Goal: Task Accomplishment & Management: Use online tool/utility

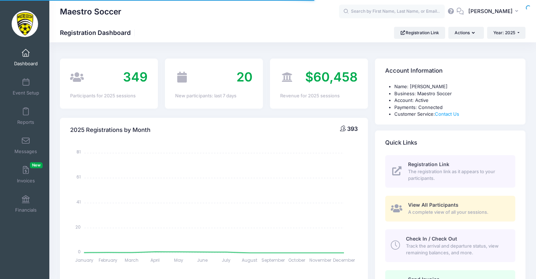
select select
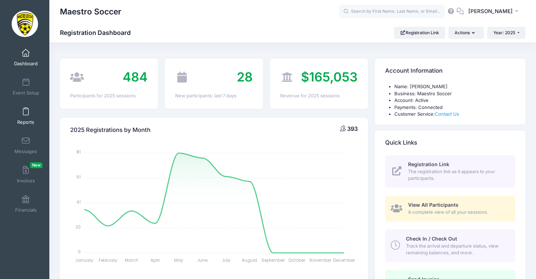
click at [26, 111] on span at bounding box center [26, 112] width 0 height 8
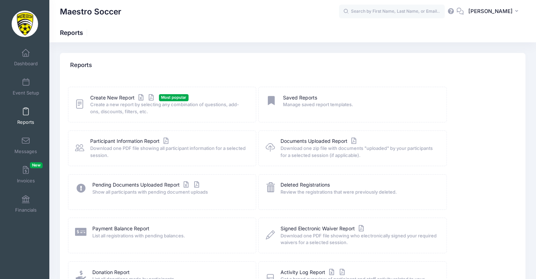
click at [107, 104] on span "Create a new report by selecting any combination of questions, add-ons, discoun…" at bounding box center [168, 108] width 157 height 14
click at [107, 101] on span "Create a new report by selecting any combination of questions, add-ons, discoun…" at bounding box center [168, 108] width 157 height 14
click at [114, 96] on link "Create New Report" at bounding box center [123, 97] width 66 height 7
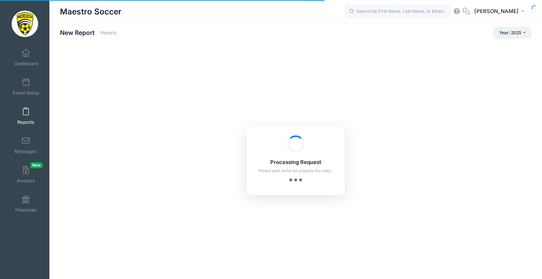
checkbox input "true"
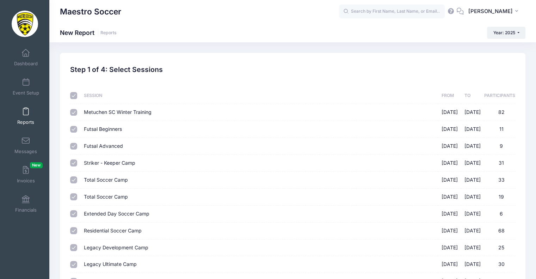
click at [74, 95] on input "checkbox" at bounding box center [73, 95] width 7 height 7
checkbox input "false"
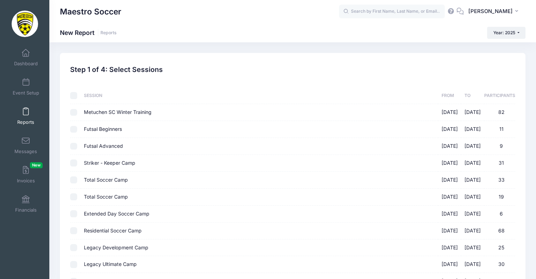
checkbox input "false"
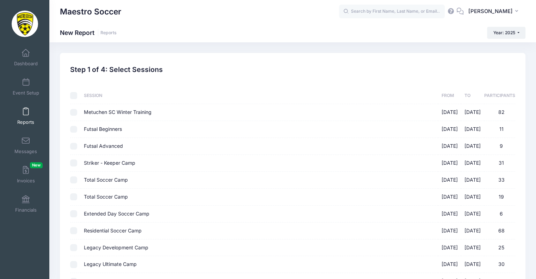
checkbox input "false"
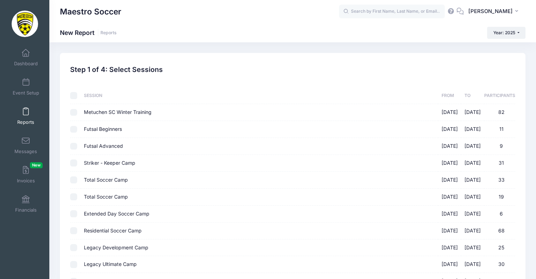
checkbox input "false"
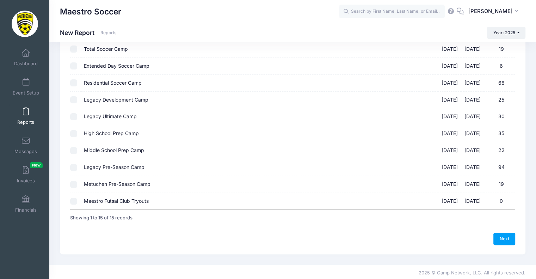
scroll to position [148, 0]
click at [73, 182] on input "Metuchen Pre-Season Camp 08/25/2025 - 08/28/2025 19" at bounding box center [73, 184] width 7 height 7
click at [73, 181] on input "Metuchen Pre-Season Camp 08/25/2025 - 08/28/2025 19" at bounding box center [73, 184] width 7 height 7
checkbox input "false"
click at [75, 164] on input "Legacy Pre-Season Camp 08/18/2025 - 08/21/2025 94" at bounding box center [73, 167] width 7 height 7
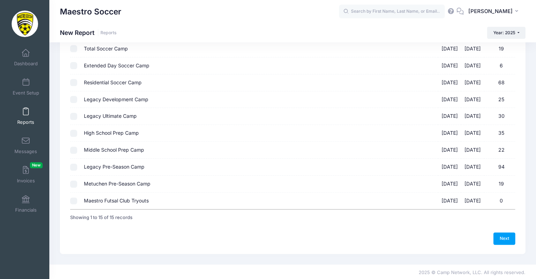
checkbox input "true"
click at [504, 234] on link "Next" at bounding box center [505, 238] width 22 height 12
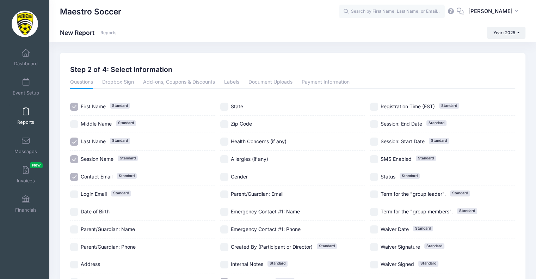
scroll to position [66, 0]
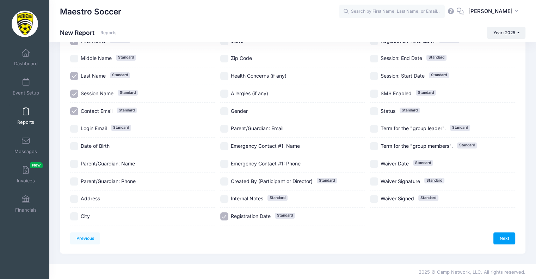
click at [78, 144] on input "Date of Birth" at bounding box center [74, 146] width 8 height 8
checkbox input "true"
click at [220, 107] on label "Gender" at bounding box center [292, 111] width 145 height 8
checkbox input "true"
click at [500, 238] on link "Next" at bounding box center [505, 238] width 22 height 12
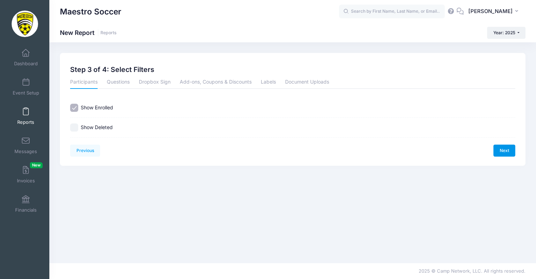
scroll to position [0, 0]
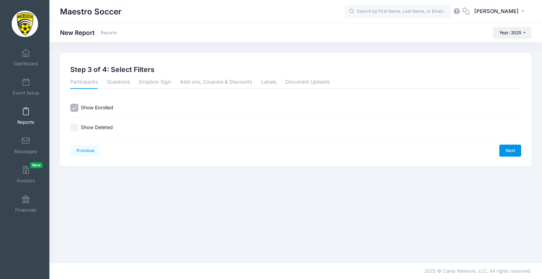
click at [509, 146] on link "Next" at bounding box center [510, 151] width 22 height 12
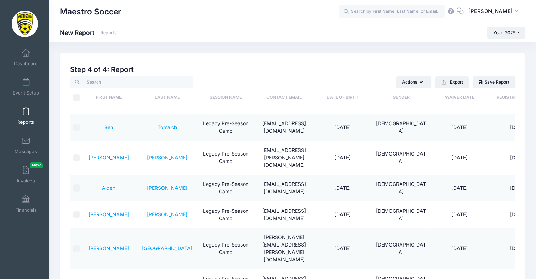
click at [335, 94] on th "Date of Birth" at bounding box center [343, 97] width 59 height 19
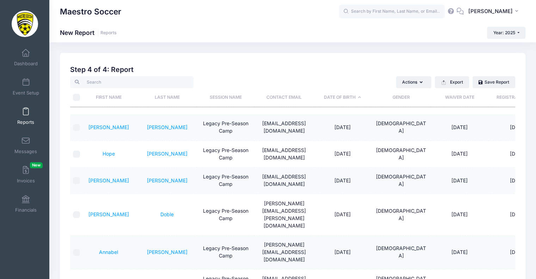
click at [335, 94] on th "Date of Birth" at bounding box center [343, 97] width 59 height 19
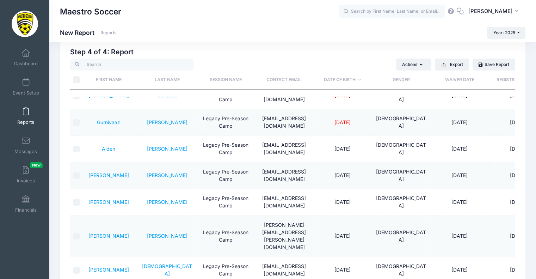
scroll to position [106, 0]
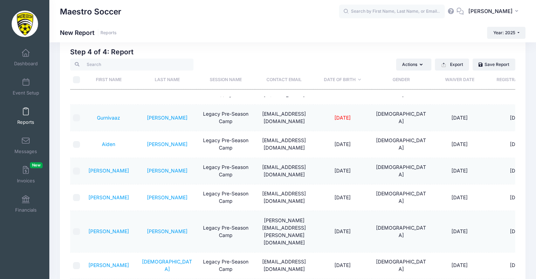
click at [281, 105] on td "lvdghuman28@gmail.com" at bounding box center [284, 118] width 59 height 26
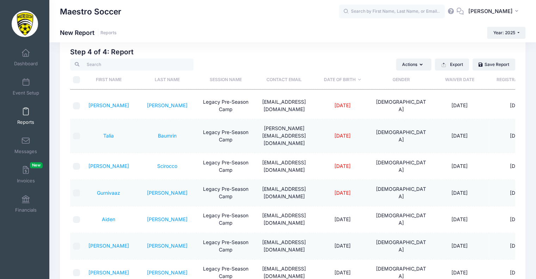
scroll to position [0, 0]
